Goal: Find specific page/section: Find specific page/section

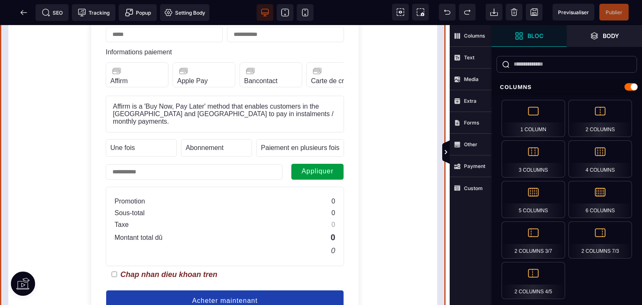
scroll to position [125, 0]
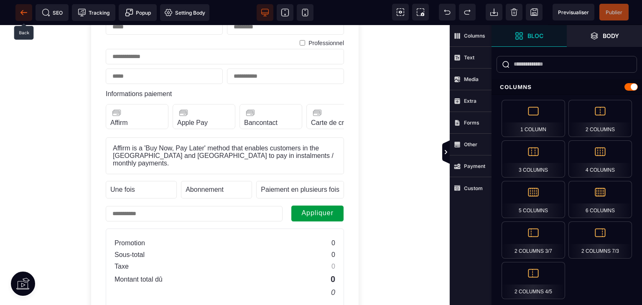
click at [20, 15] on icon at bounding box center [24, 12] width 8 height 8
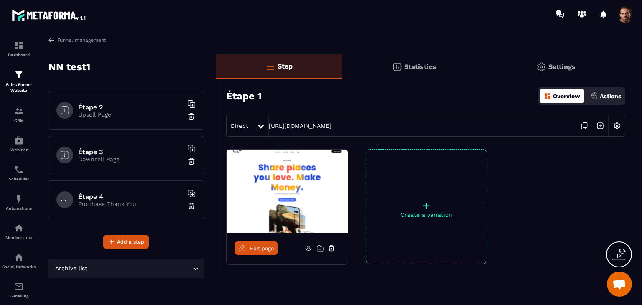
scroll to position [29, 0]
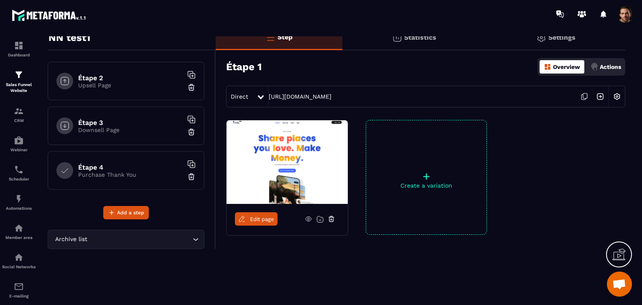
click at [137, 165] on h6 "Étape 4" at bounding box center [130, 167] width 105 height 8
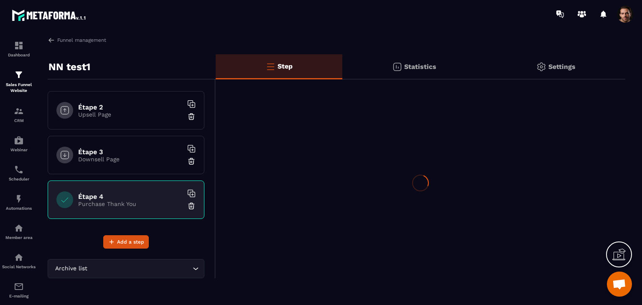
scroll to position [0, 0]
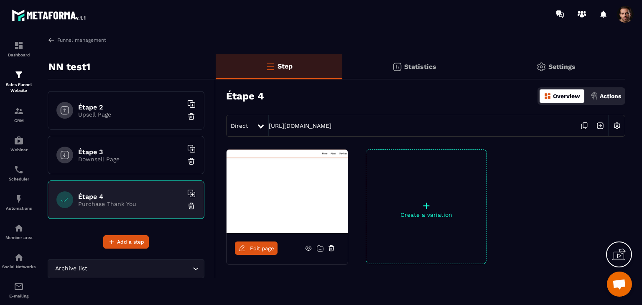
click at [256, 249] on span "Edit page" at bounding box center [262, 248] width 24 height 6
